Goal: Information Seeking & Learning: Understand process/instructions

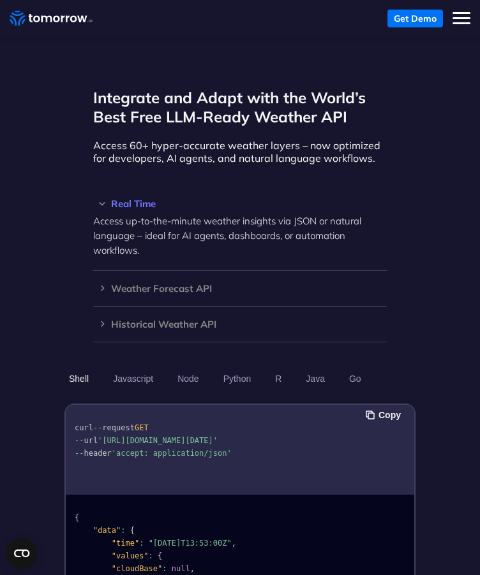
scroll to position [1084, 0]
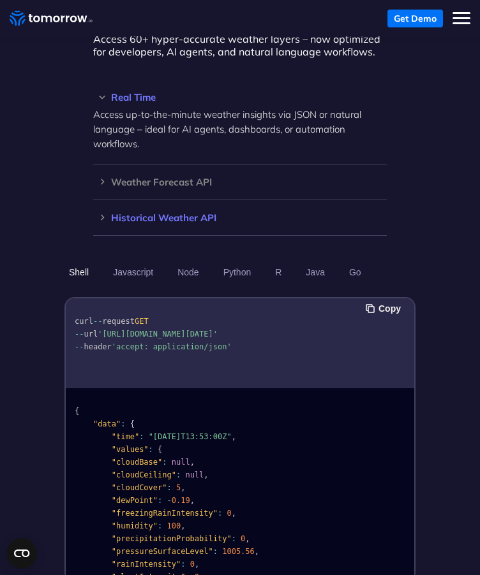
click at [107, 200] on div "Historical Weather API Optimize your operations with access to hourly and daily…" at bounding box center [239, 218] width 293 height 36
click at [102, 200] on div "Historical Weather API Optimize your operations with access to hourly and daily…" at bounding box center [239, 218] width 293 height 36
click at [103, 177] on h3 "Weather Forecast API" at bounding box center [239, 182] width 293 height 10
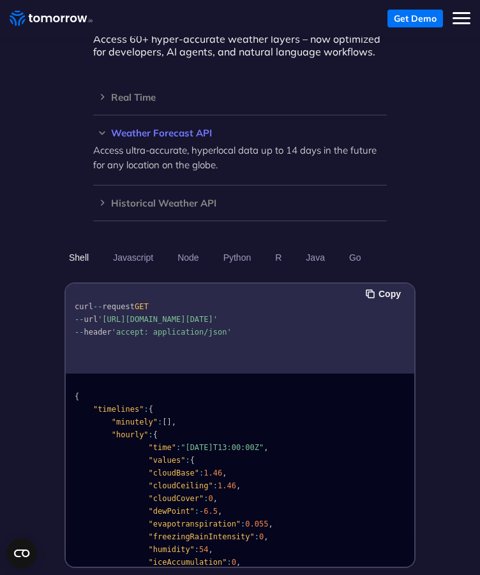
click at [101, 115] on div "Weather Forecast API Access ultra-accurate, hyperlocal data up to 14 days in th…" at bounding box center [239, 150] width 293 height 70
click at [102, 128] on h3 "Weather Forecast API" at bounding box center [239, 133] width 293 height 10
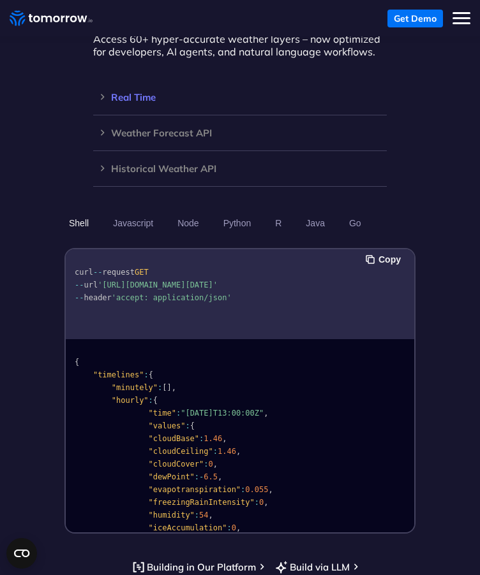
click at [103, 92] on h3 "Real Time" at bounding box center [239, 97] width 293 height 10
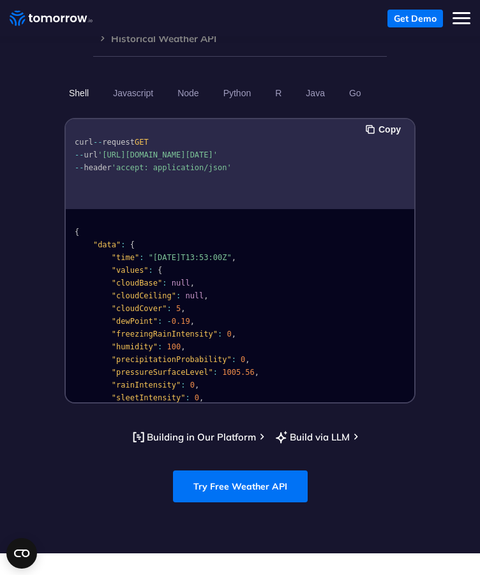
scroll to position [1148, 0]
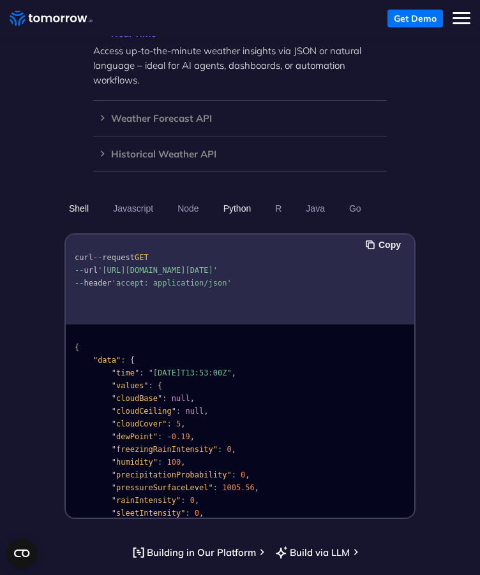
click at [237, 198] on button "Python" at bounding box center [237, 209] width 37 height 22
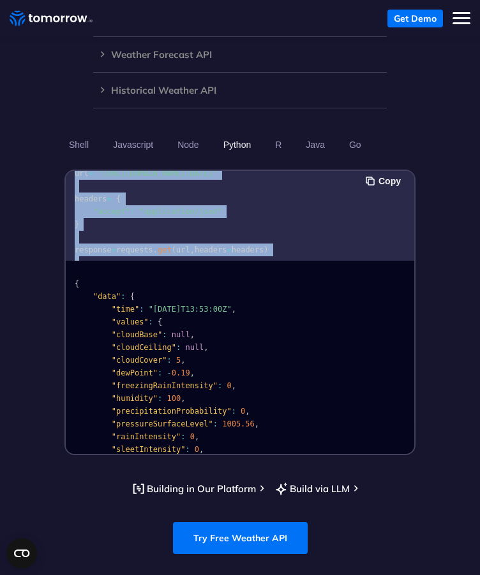
scroll to position [0, 0]
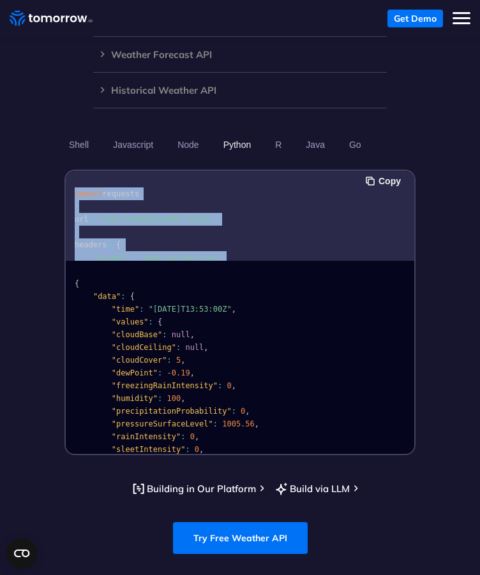
drag, startPoint x: 186, startPoint y: 209, endPoint x: 56, endPoint y: 131, distance: 151.6
click at [56, 131] on div "Integrate and Adapt with the World’s Best Free LLM-Ready Weather API Access 60+…" at bounding box center [240, 148] width 480 height 614
copy code "import requests url = "[URL][DOMAIN_NAME][DATE]" headers = { "accept" : "applic…"
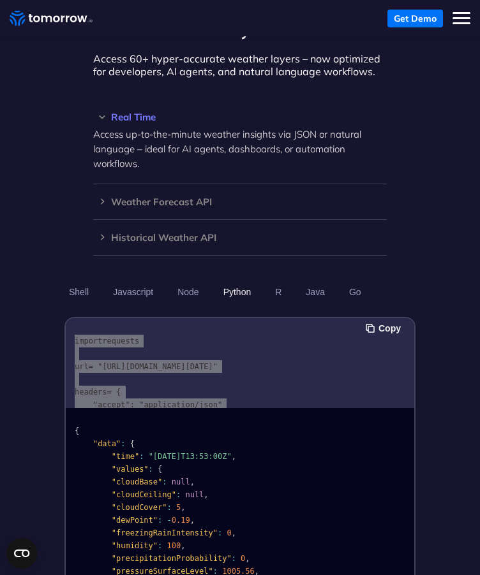
scroll to position [957, 0]
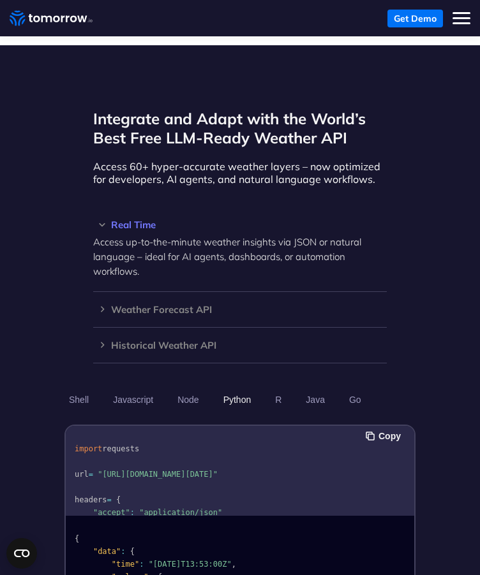
click at [26, 293] on div "Integrate and Adapt with the World’s Best Free LLM-Ready Weather API Access 60+…" at bounding box center [240, 403] width 480 height 614
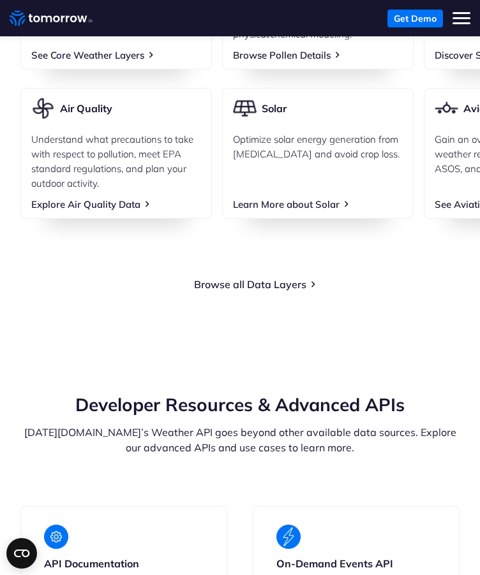
scroll to position [2232, 0]
